Goal: Task Accomplishment & Management: Complete application form

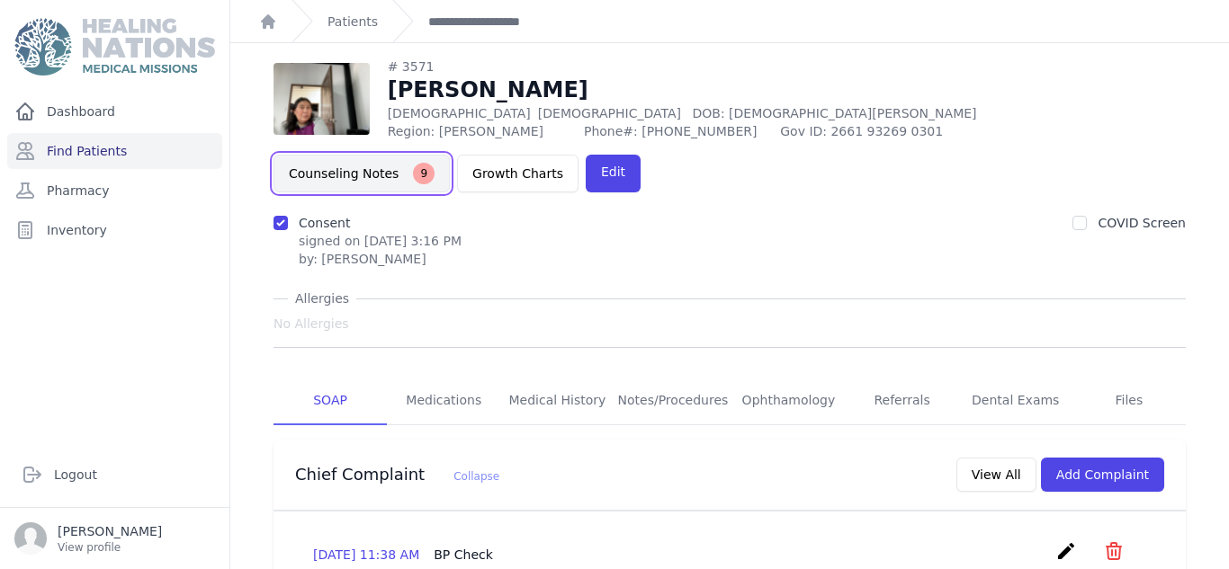
click at [450, 155] on button "Counseling Notes 9" at bounding box center [361, 174] width 176 height 38
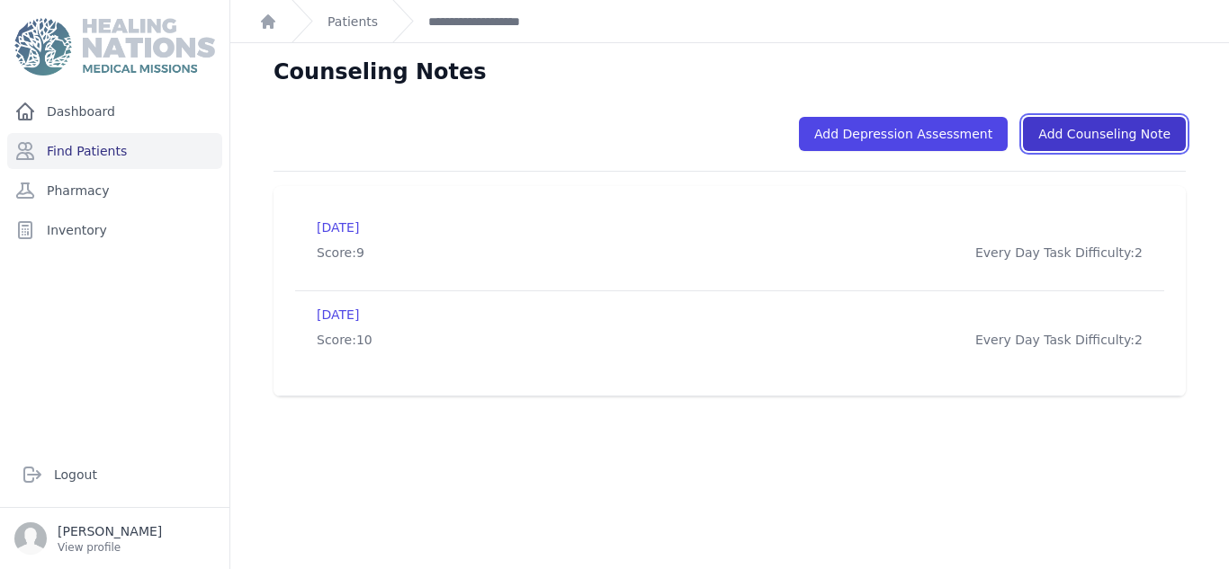
click at [1088, 122] on link "Add Counseling Note" at bounding box center [1104, 134] width 163 height 34
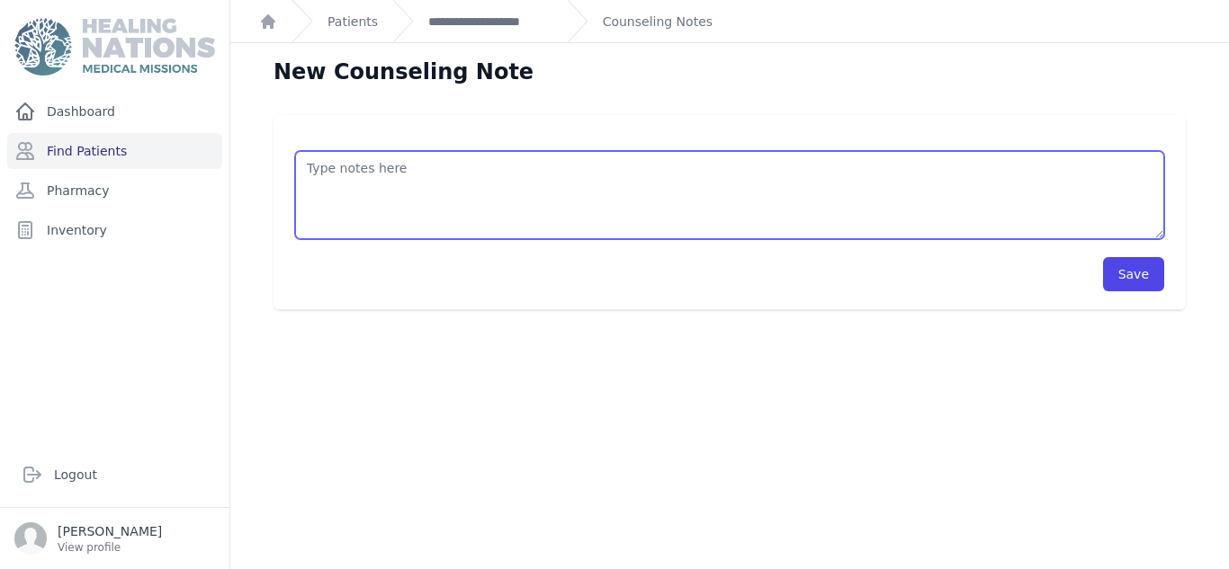
click at [839, 234] on textarea at bounding box center [729, 195] width 869 height 88
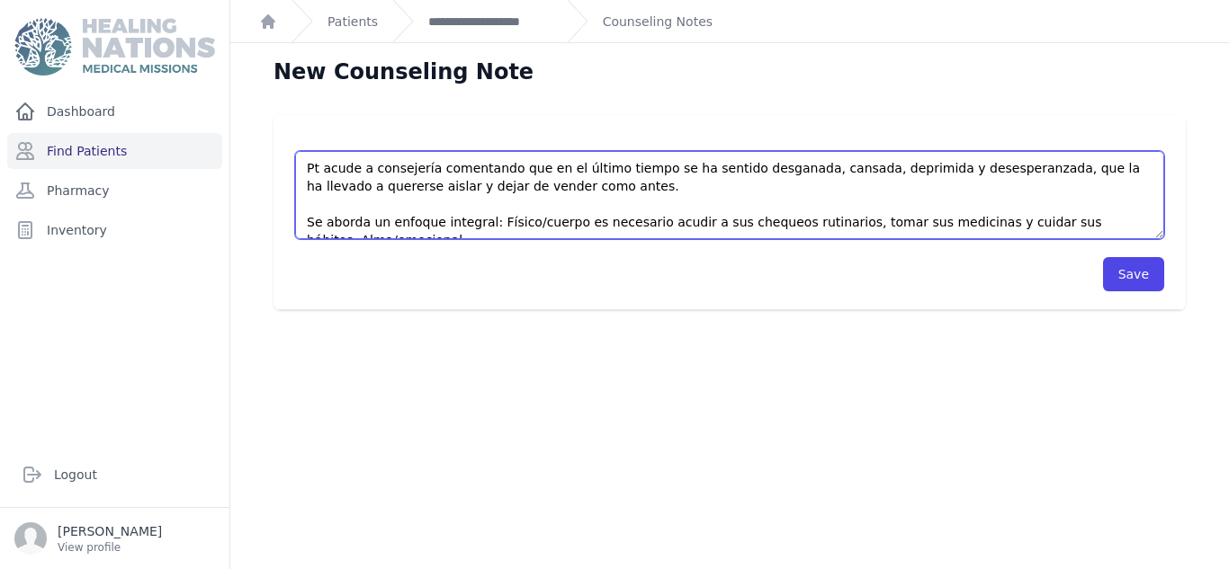
scroll to position [10, 0]
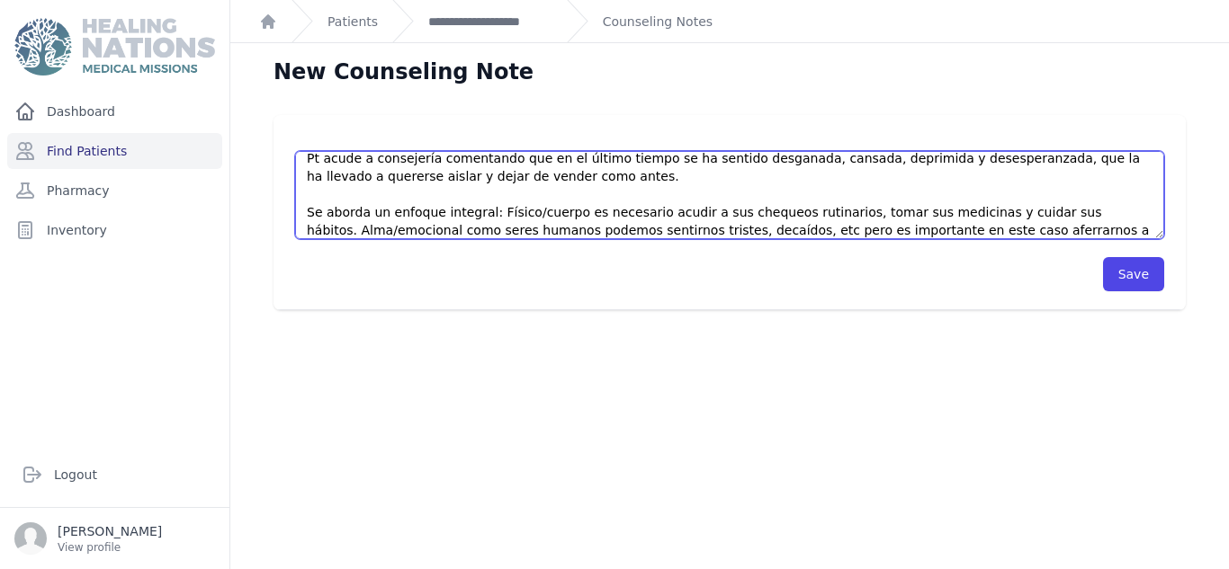
click at [1054, 210] on textarea "Pt acude a consejería comentando que en el último tiempo se ha sentido desganad…" at bounding box center [729, 195] width 869 height 88
click at [1113, 234] on textarea "Pt acude a consejería comentando que en el último tiempo se ha sentido desganad…" at bounding box center [729, 195] width 869 height 88
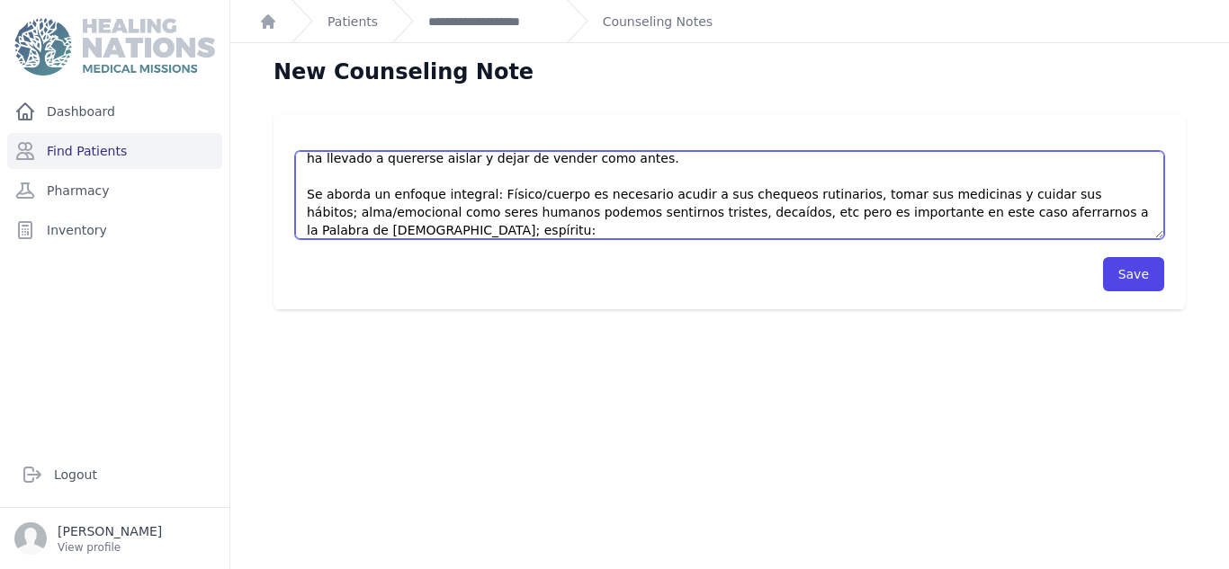
click at [400, 213] on textarea "Pt acude a consejería comentando que en el último tiempo se ha sentido desganad…" at bounding box center [729, 195] width 869 height 88
click at [556, 203] on textarea "Pt acude a consejería comentando que en el último tiempo se ha sentido desganad…" at bounding box center [729, 195] width 869 height 88
click at [553, 198] on textarea "Pt acude a consejería comentando que en el último tiempo se ha sentido desganad…" at bounding box center [729, 195] width 869 height 88
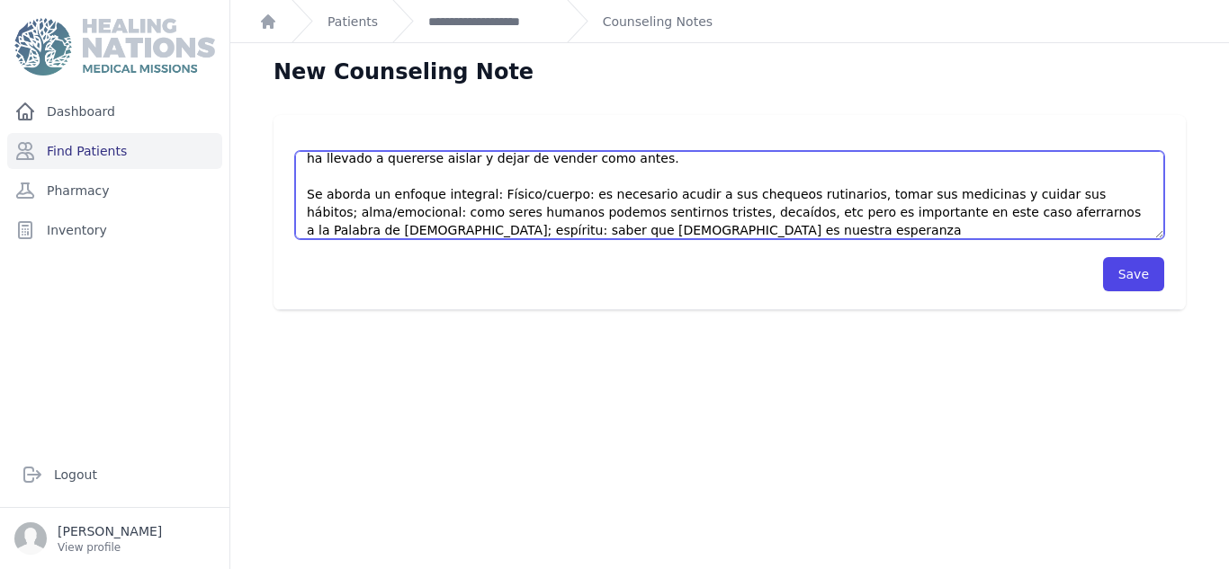
click at [572, 232] on textarea "Pt acude a consejería comentando que en el último tiempo se ha sentido desganad…" at bounding box center [729, 195] width 869 height 88
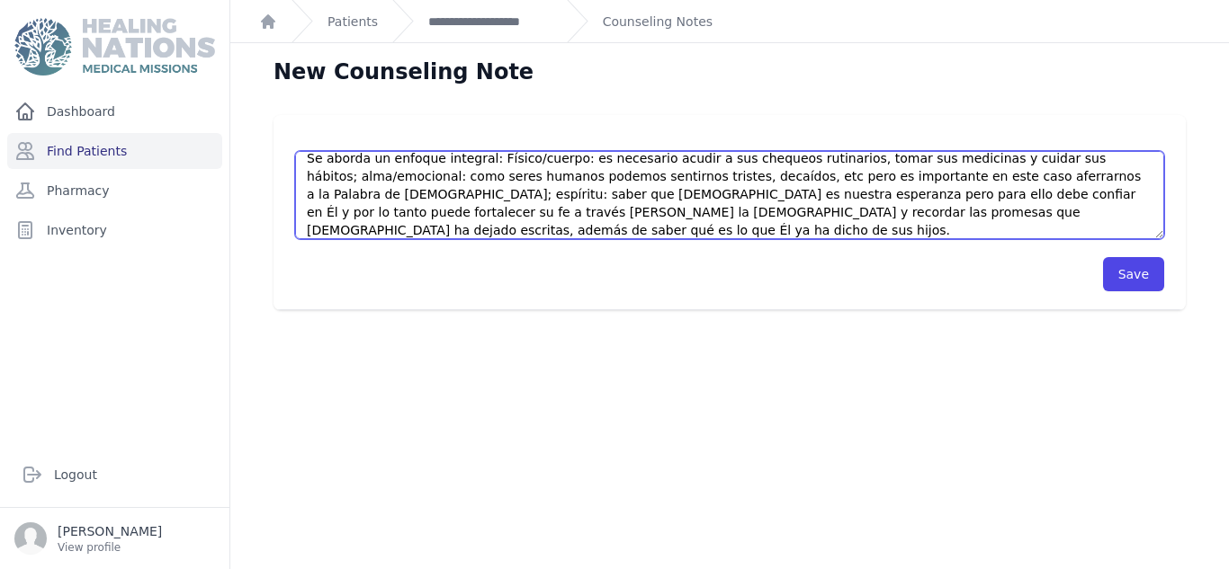
scroll to position [82, 0]
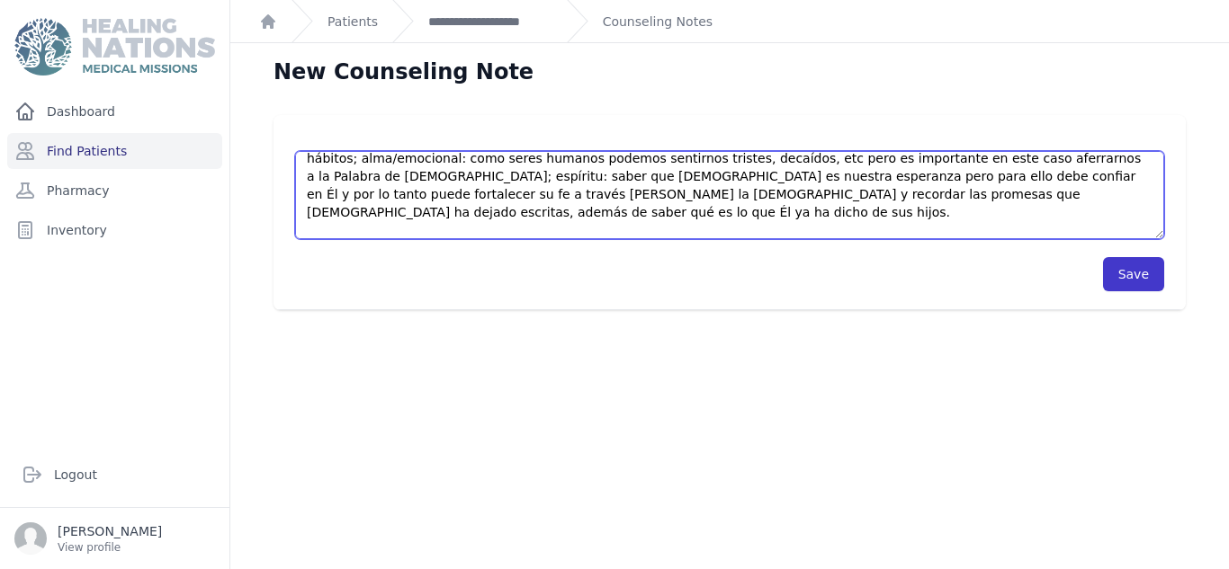
type textarea "Pt acude a consejería comentando que en el último tiempo se ha sentido desganad…"
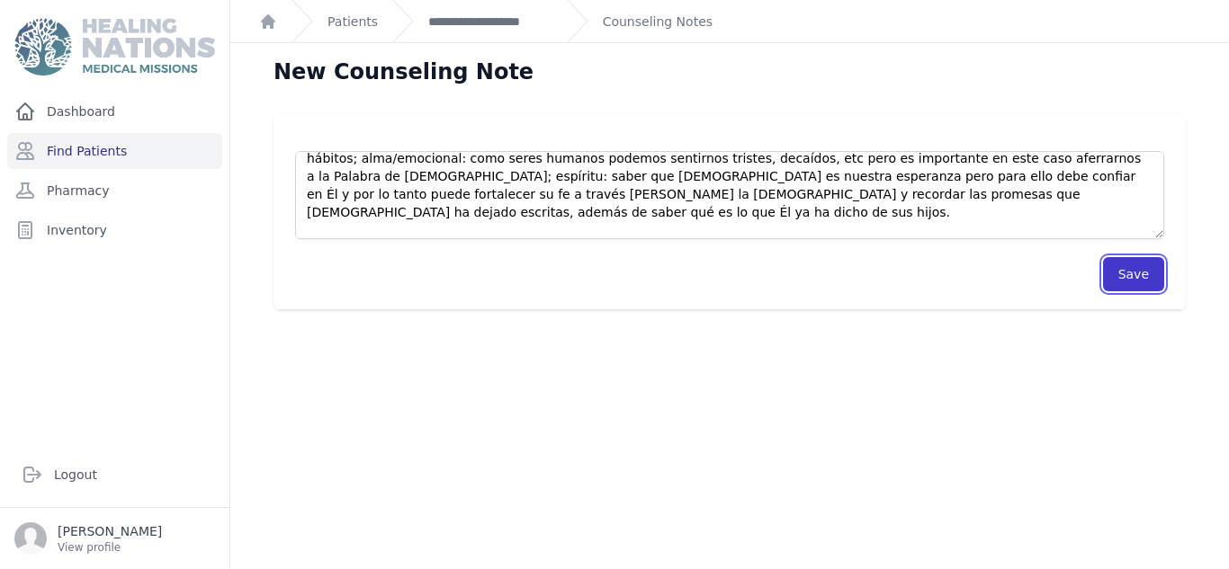
click at [1130, 276] on button "Save" at bounding box center [1133, 274] width 61 height 34
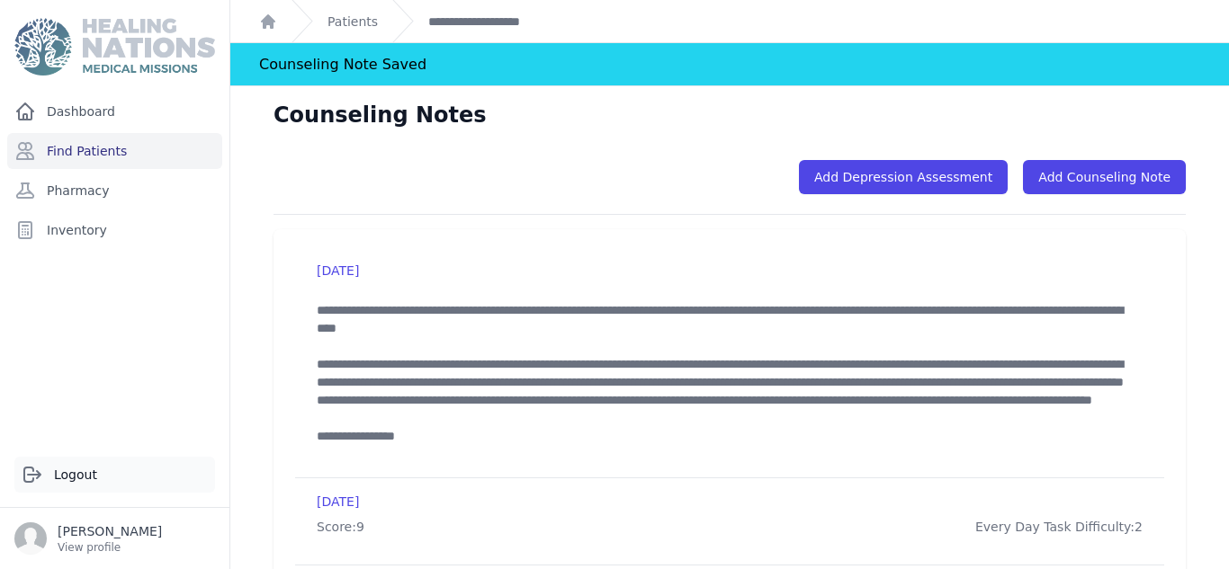
click at [65, 485] on link "Logout" at bounding box center [114, 475] width 201 height 36
